Goal: Task Accomplishment & Management: Use online tool/utility

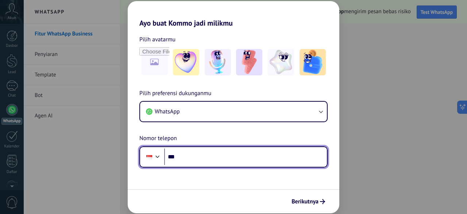
click at [242, 156] on input "***" at bounding box center [245, 156] width 163 height 17
type input "**********"
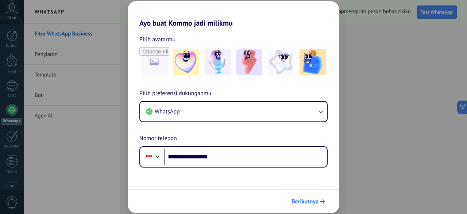
click at [313, 202] on span "Berikutnya" at bounding box center [305, 201] width 27 height 5
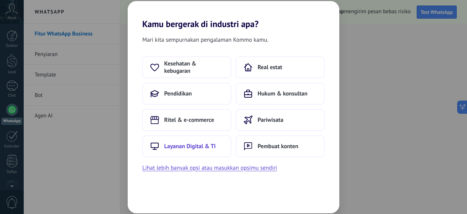
click at [223, 143] on button "Layanan Digital & TI" at bounding box center [186, 146] width 89 height 22
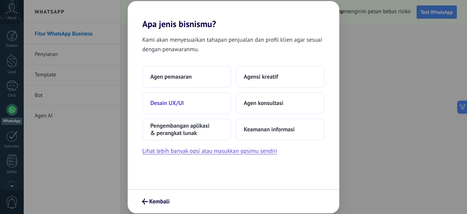
click at [187, 101] on button "Desain UX/UI" at bounding box center [186, 103] width 89 height 22
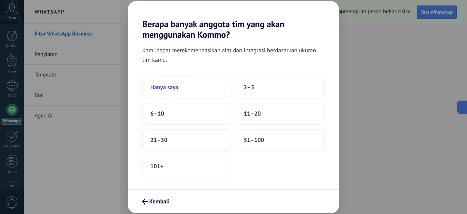
click at [170, 92] on button "Hanya saya" at bounding box center [186, 87] width 89 height 22
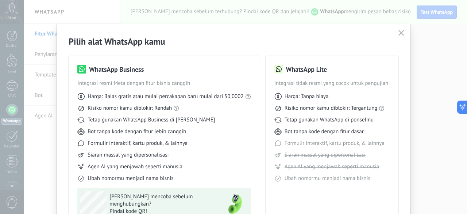
click at [402, 34] on icon "button" at bounding box center [402, 33] width 6 height 6
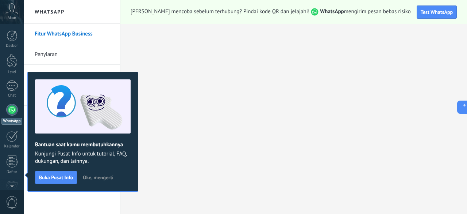
click at [16, 4] on icon at bounding box center [11, 8] width 13 height 11
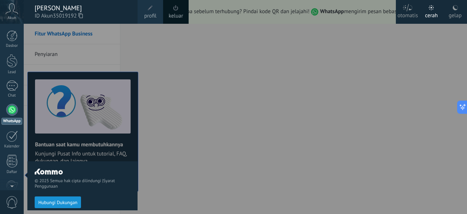
click at [407, 99] on div at bounding box center [257, 107] width 467 height 214
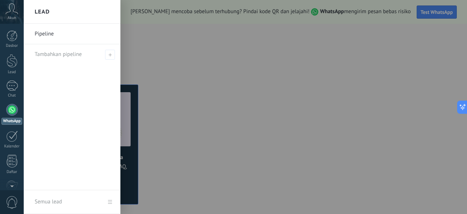
click at [142, 48] on div at bounding box center [257, 107] width 467 height 214
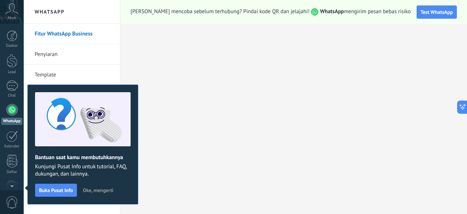
click at [7, 104] on link "WhatsApp" at bounding box center [12, 114] width 24 height 21
click at [16, 108] on div at bounding box center [12, 110] width 12 height 12
